Goal: Task Accomplishment & Management: Manage account settings

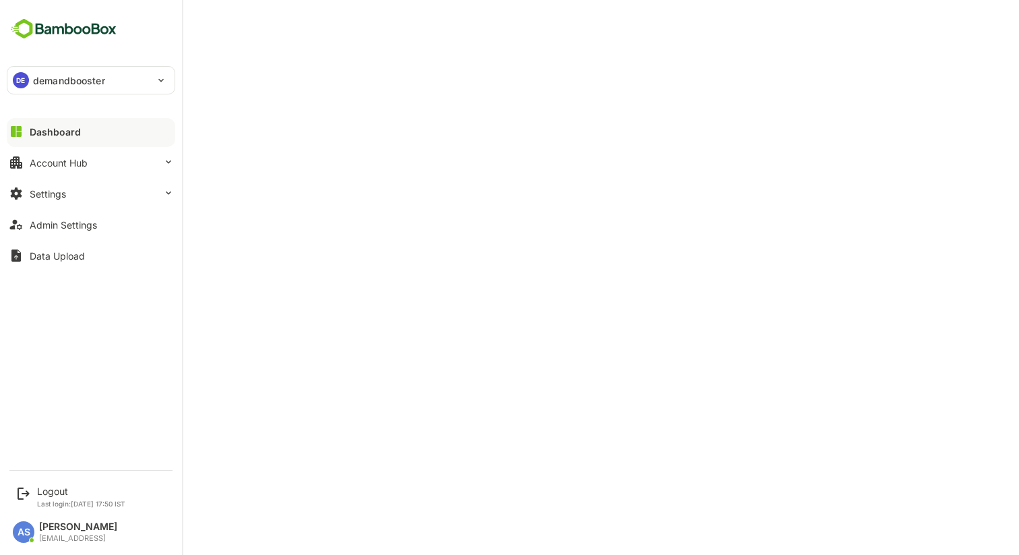
click at [67, 164] on div "Account Hub" at bounding box center [59, 162] width 58 height 11
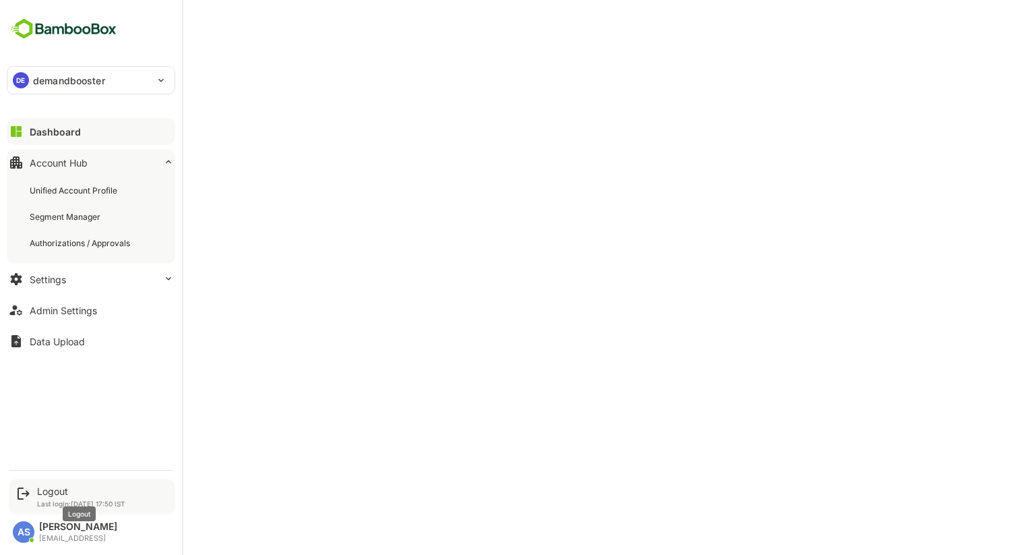
click at [51, 490] on div "Logout" at bounding box center [81, 490] width 88 height 11
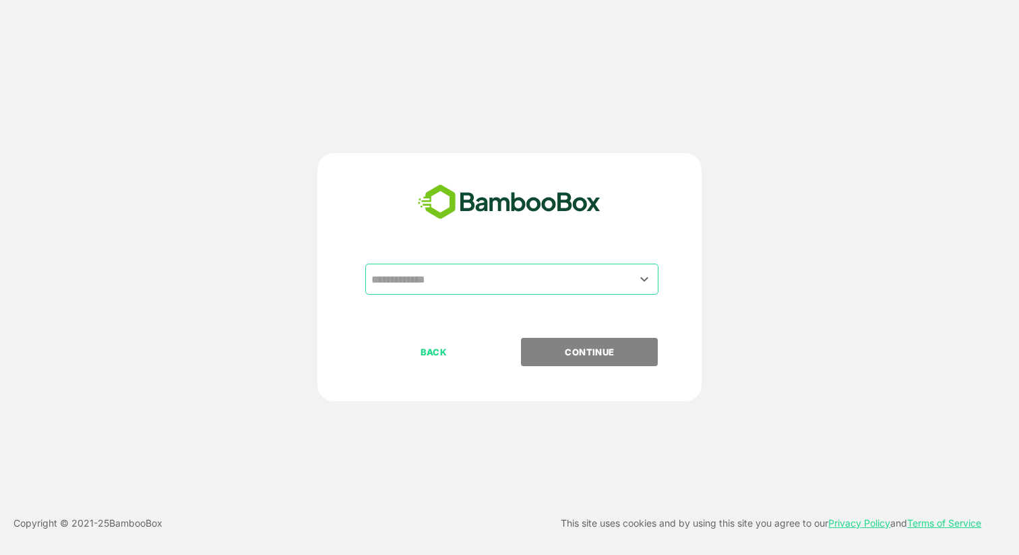
click at [484, 276] on input "text" at bounding box center [512, 279] width 288 height 26
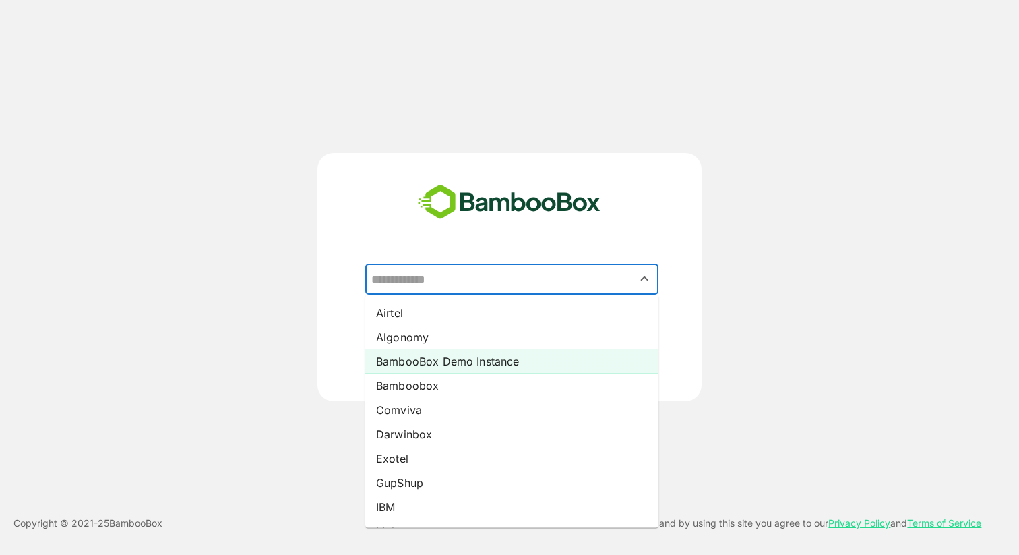
click at [447, 356] on li "BambooBox Demo Instance" at bounding box center [511, 361] width 293 height 24
type input "**********"
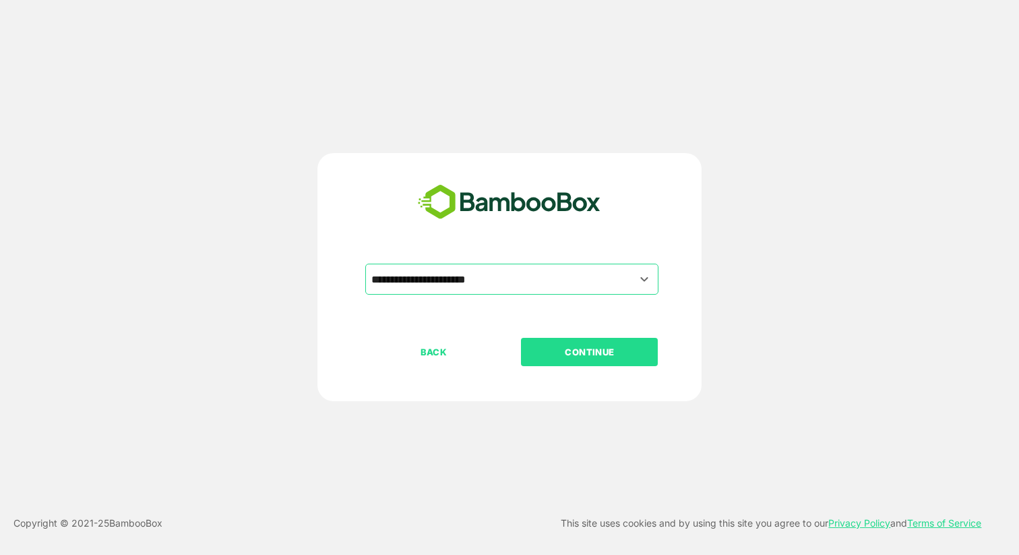
click at [553, 344] on p "CONTINUE" at bounding box center [589, 351] width 135 height 15
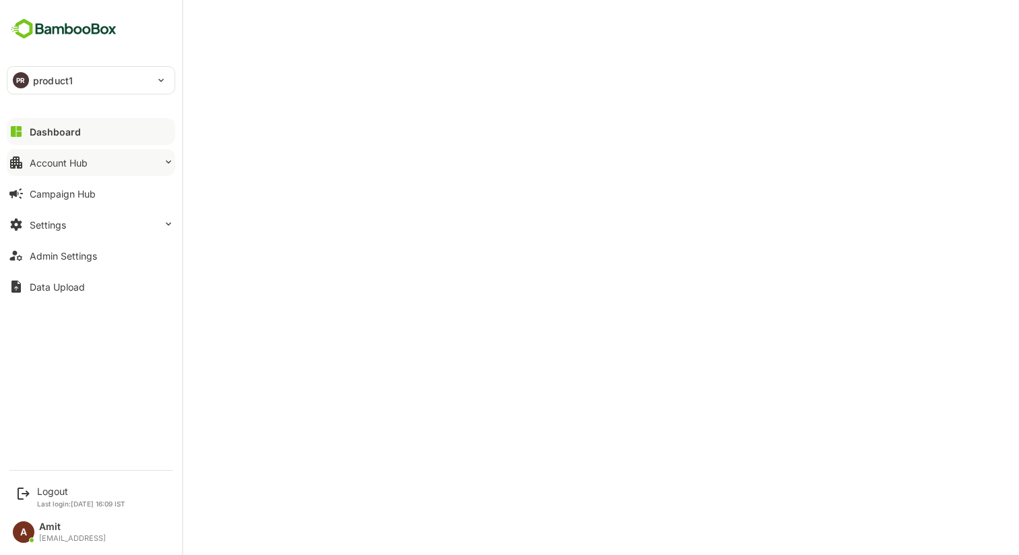
click at [72, 169] on button "Account Hub" at bounding box center [91, 162] width 168 height 27
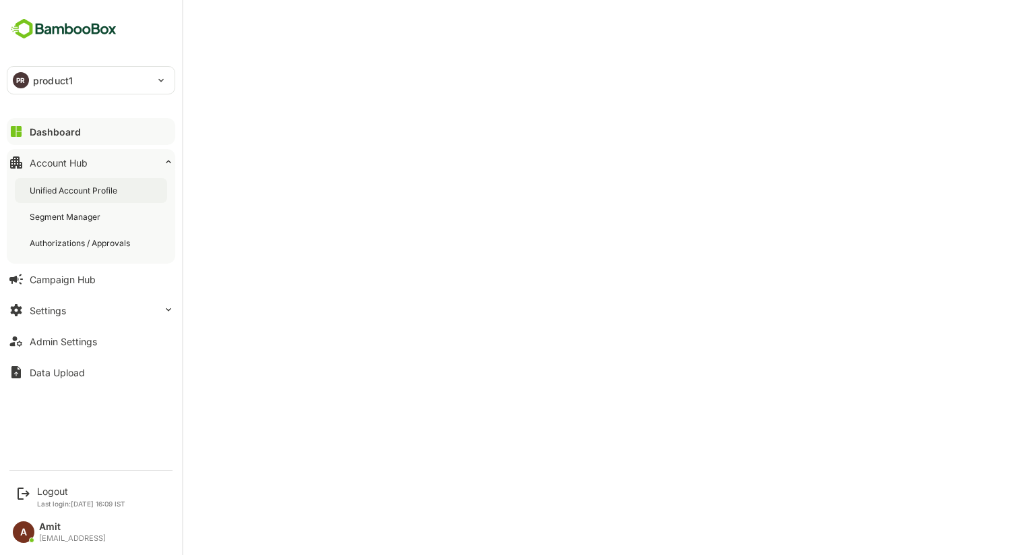
click at [70, 191] on div "Unified Account Profile" at bounding box center [75, 190] width 90 height 11
click at [39, 133] on div "Dashboard" at bounding box center [54, 131] width 49 height 11
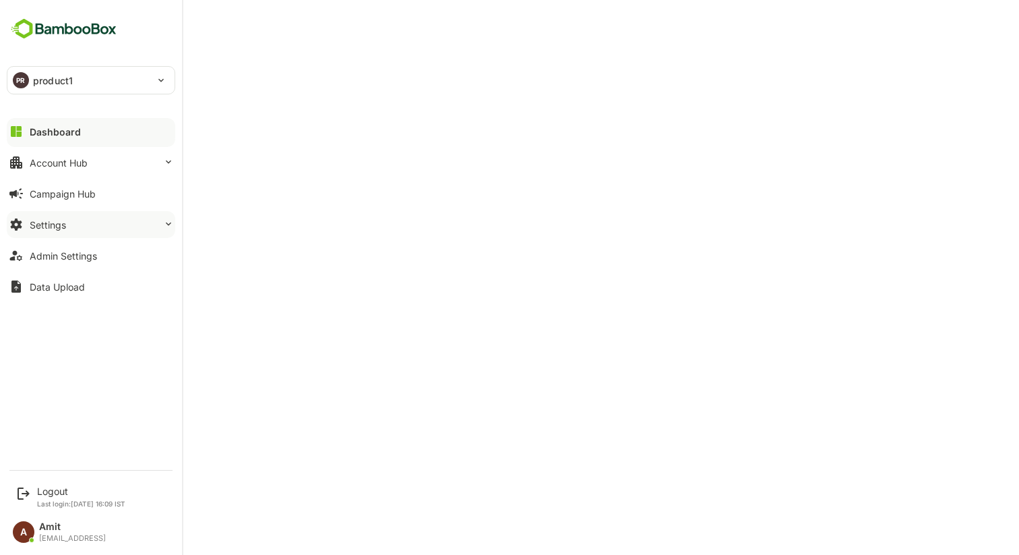
click at [82, 228] on button "Settings" at bounding box center [91, 224] width 168 height 27
